Goal: Task Accomplishment & Management: Manage account settings

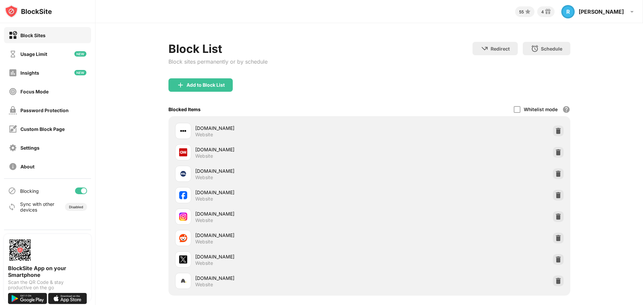
click at [81, 191] on div at bounding box center [83, 190] width 5 height 5
click at [80, 195] on div "Blocking" at bounding box center [47, 191] width 87 height 16
click at [80, 192] on div at bounding box center [78, 190] width 5 height 5
click at [81, 191] on div at bounding box center [81, 190] width 12 height 7
click at [80, 189] on div at bounding box center [78, 190] width 5 height 5
